Goal: Task Accomplishment & Management: Manage account settings

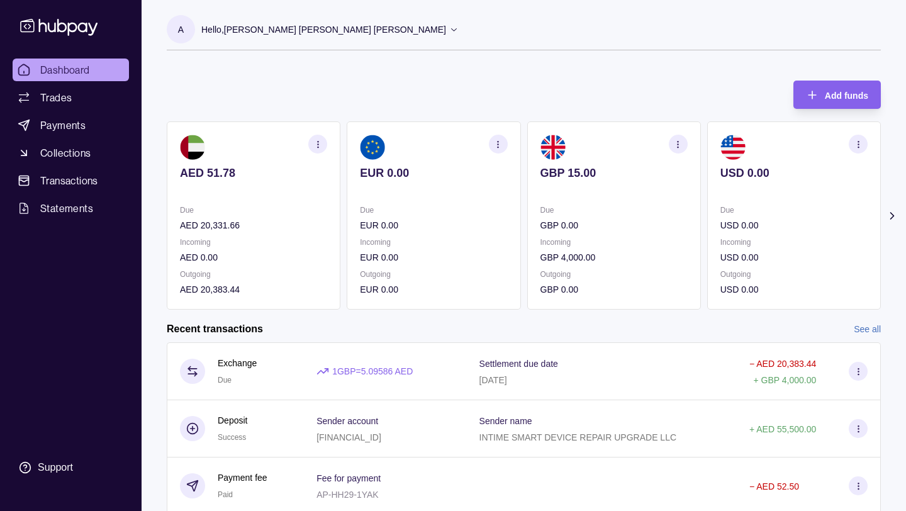
click at [64, 27] on icon at bounding box center [59, 26] width 83 height 23
click at [59, 94] on span "Trades" at bounding box center [55, 97] width 31 height 15
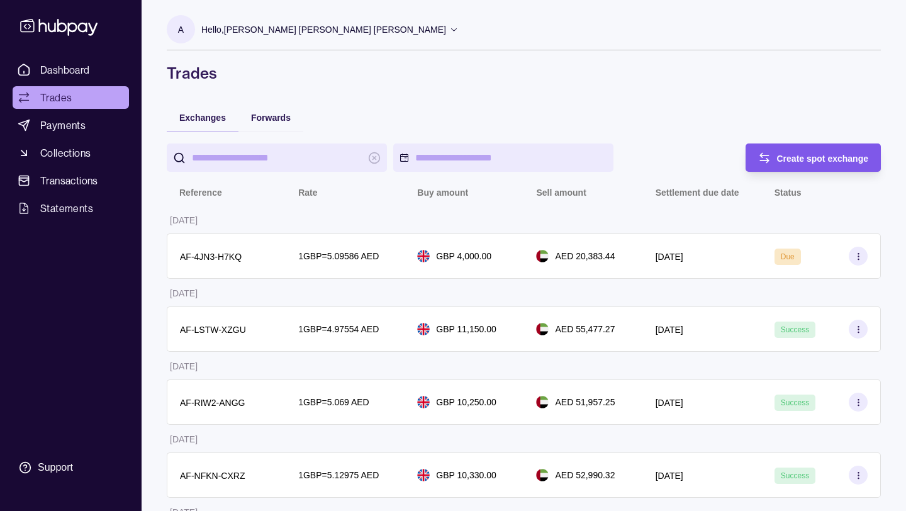
click at [794, 159] on span "Create spot exchange" at bounding box center [823, 158] width 92 height 10
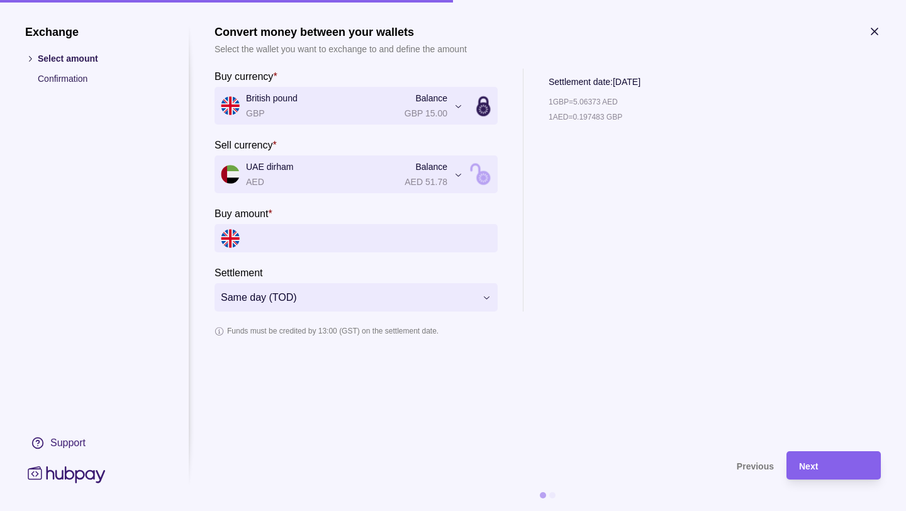
click at [315, 240] on input "Buy amount *" at bounding box center [368, 238] width 245 height 28
type input "*****"
click at [610, 248] on div "1 GBP = 5.06373 AED 1 AED = 0.197483 GBP" at bounding box center [621, 210] width 144 height 203
click at [823, 467] on div "Next" at bounding box center [833, 465] width 69 height 15
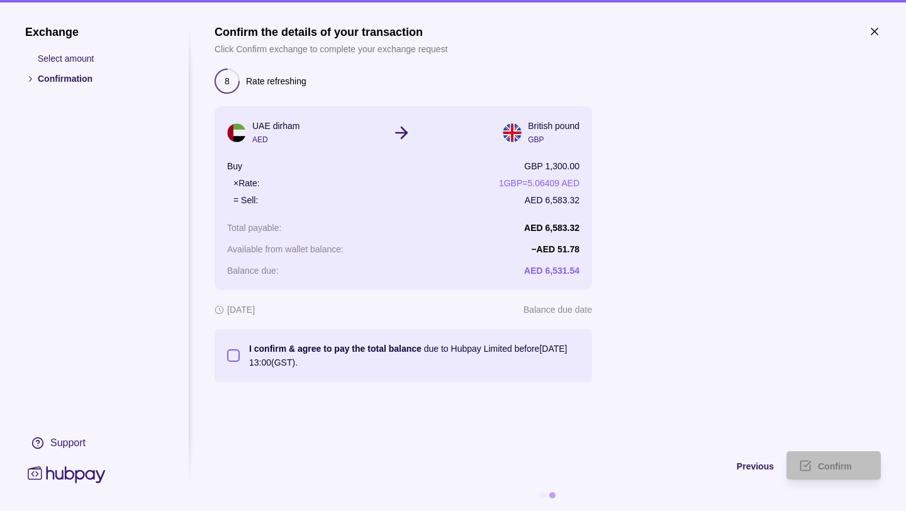
click at [231, 354] on button "I confirm & agree to pay the total balance due to Hubpay Limited before [DATE] …" at bounding box center [233, 355] width 13 height 13
click at [808, 469] on icon "submit" at bounding box center [805, 465] width 13 height 13
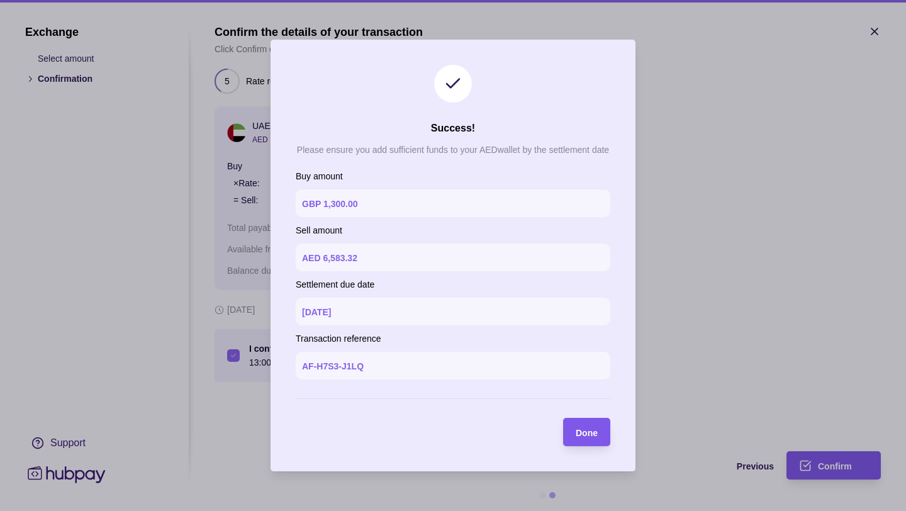
click at [588, 430] on span "Done" at bounding box center [587, 433] width 22 height 10
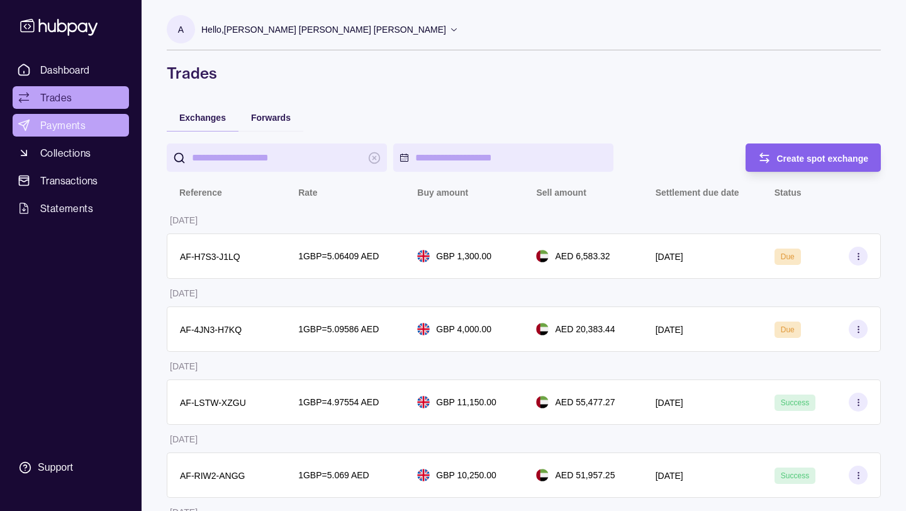
click at [71, 128] on span "Payments" at bounding box center [62, 125] width 45 height 15
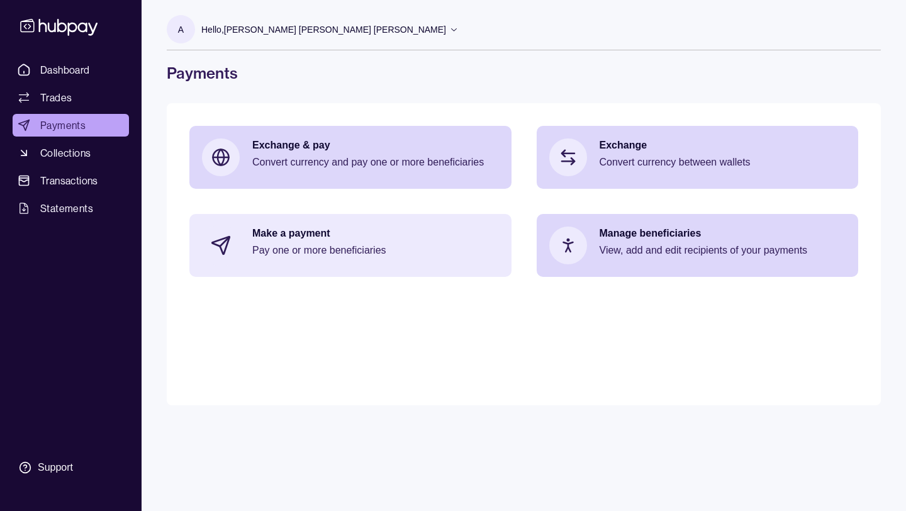
click at [410, 247] on p "Pay one or more beneficiaries" at bounding box center [375, 250] width 247 height 14
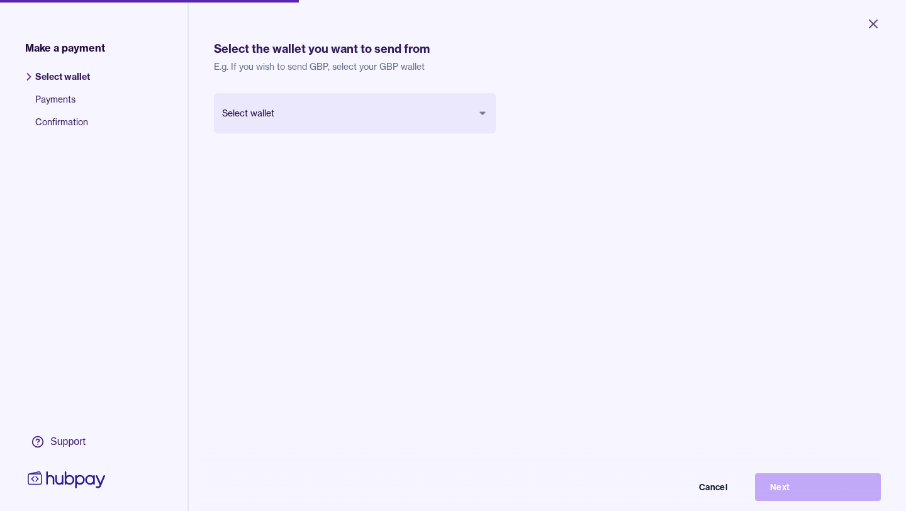
click at [362, 115] on body "Close Make a payment Select wallet Payments Confirmation Support Select the wal…" at bounding box center [453, 255] width 906 height 511
click at [791, 477] on button "Next" at bounding box center [818, 487] width 126 height 28
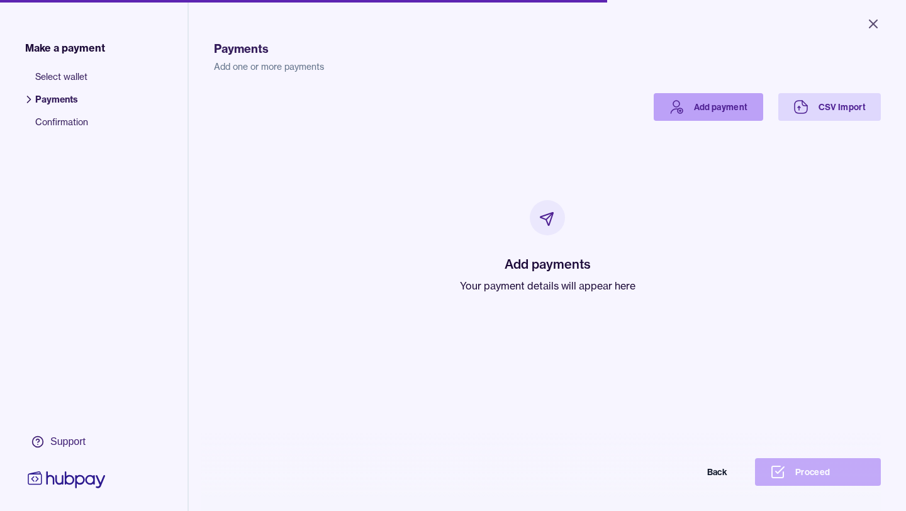
click at [731, 99] on link "Add payment" at bounding box center [708, 107] width 109 height 28
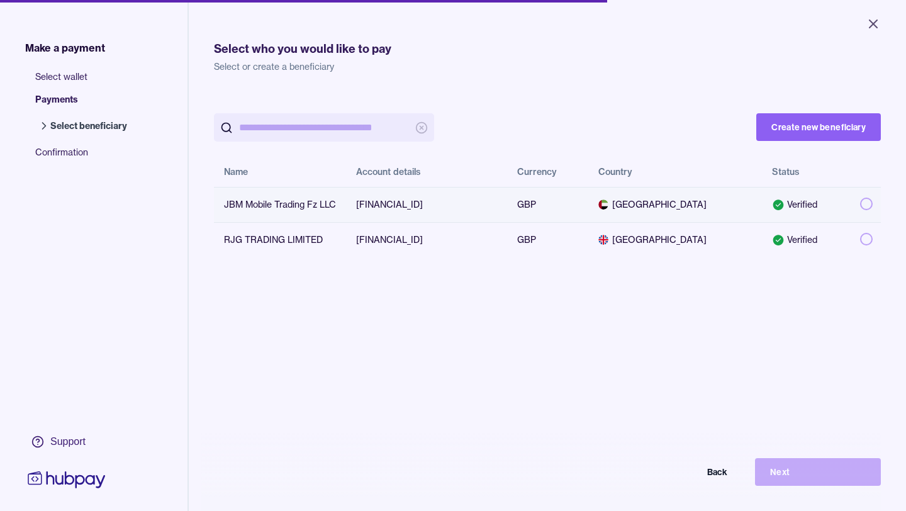
click at [867, 201] on button "button" at bounding box center [866, 204] width 13 height 13
click at [840, 461] on button "Next" at bounding box center [818, 472] width 126 height 28
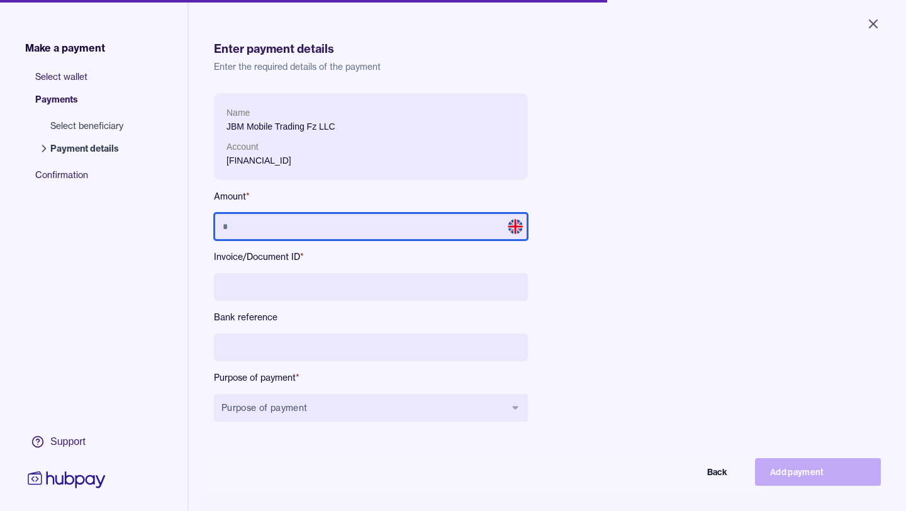
click at [359, 228] on input "text" at bounding box center [371, 227] width 314 height 28
type input "*****"
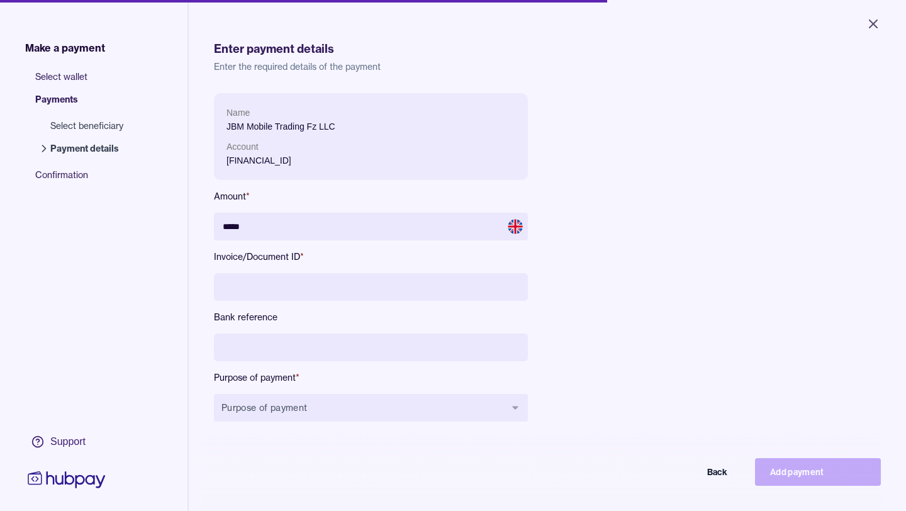
click at [293, 289] on input at bounding box center [371, 287] width 314 height 28
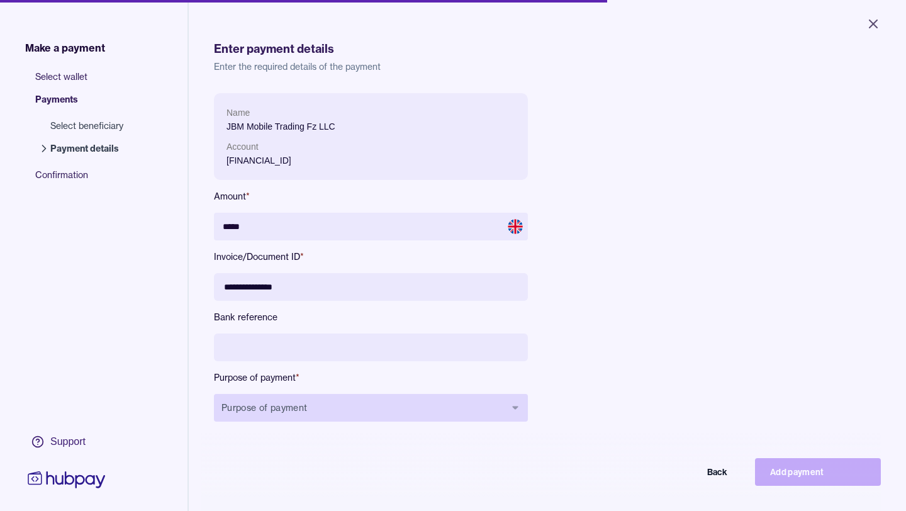
type input "**********"
click at [289, 410] on button "Purpose of payment" at bounding box center [371, 408] width 314 height 28
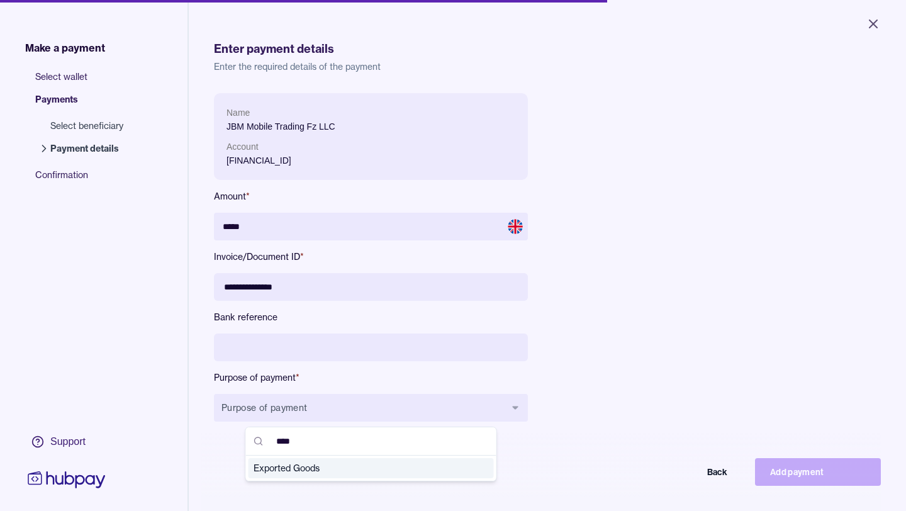
type input "****"
click at [289, 471] on span "Exported Goods" at bounding box center [364, 468] width 220 height 13
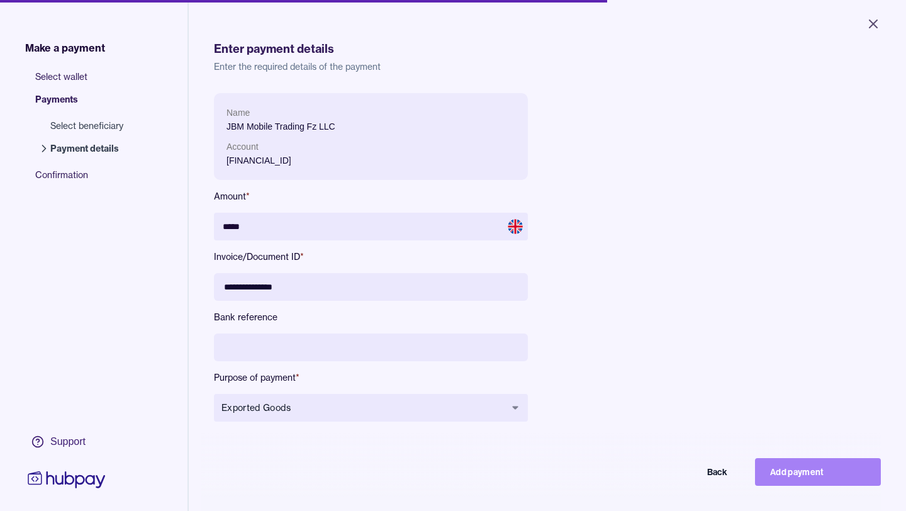
click at [782, 471] on button "Add payment" at bounding box center [818, 472] width 126 height 28
type input "****"
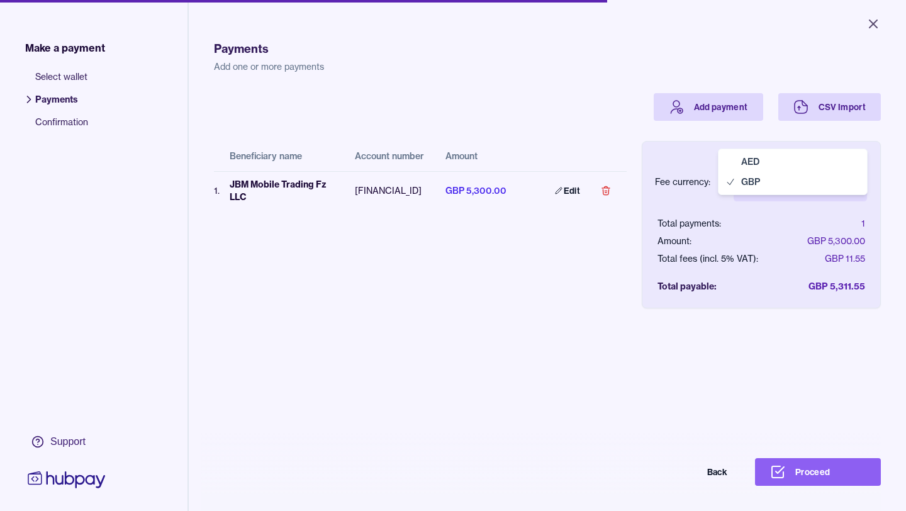
click at [845, 182] on body "Close Make a payment Select wallet Payments Confirmation Support Payments Add o…" at bounding box center [453, 255] width 906 height 511
select select "***"
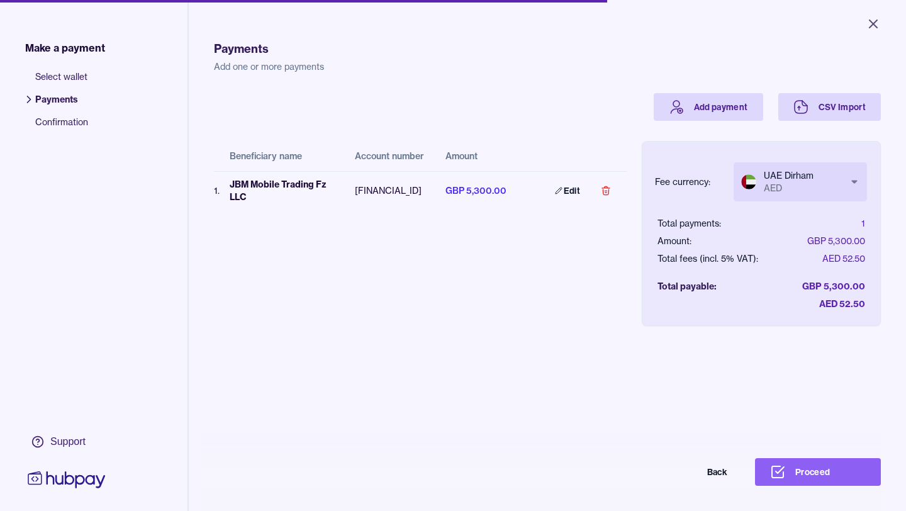
click at [719, 372] on div "Payments Add one or more payments Add payment CSV Import Beneficiary name Accou…" at bounding box center [547, 278] width 667 height 511
click at [809, 468] on button "Proceed" at bounding box center [818, 472] width 126 height 28
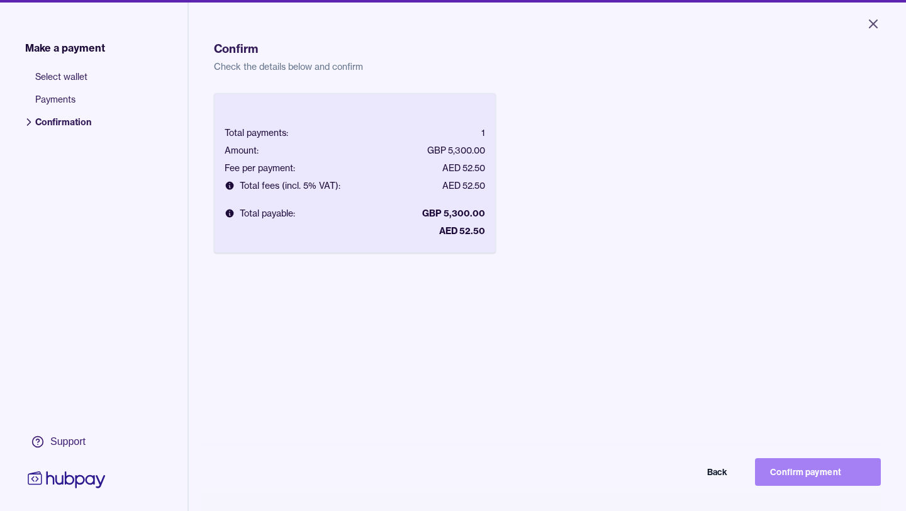
click at [802, 472] on button "Confirm payment" at bounding box center [818, 472] width 126 height 28
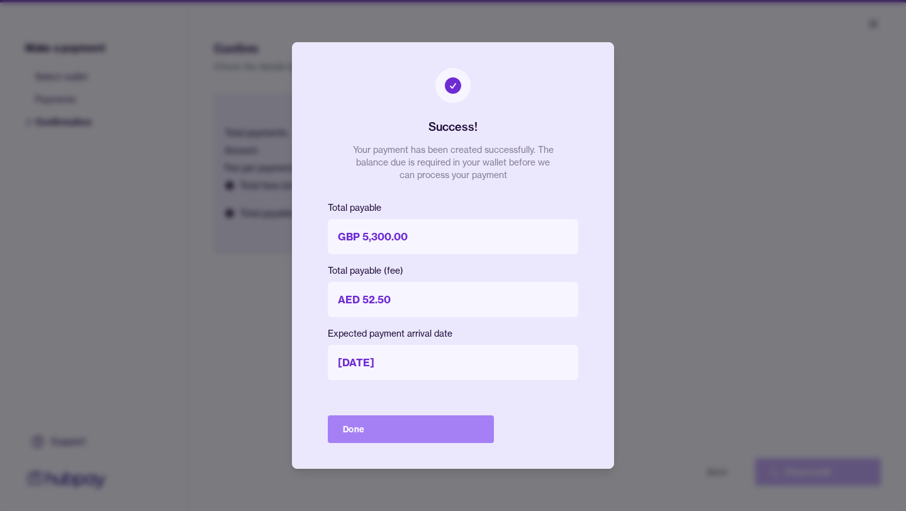
click at [442, 432] on button "Done" at bounding box center [411, 429] width 166 height 28
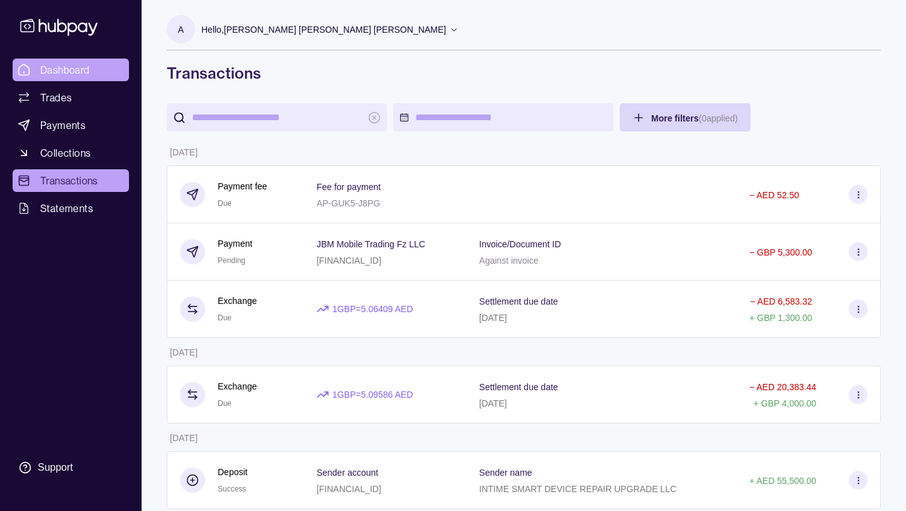
click at [52, 74] on span "Dashboard" at bounding box center [65, 69] width 50 height 15
